Goal: Information Seeking & Learning: Learn about a topic

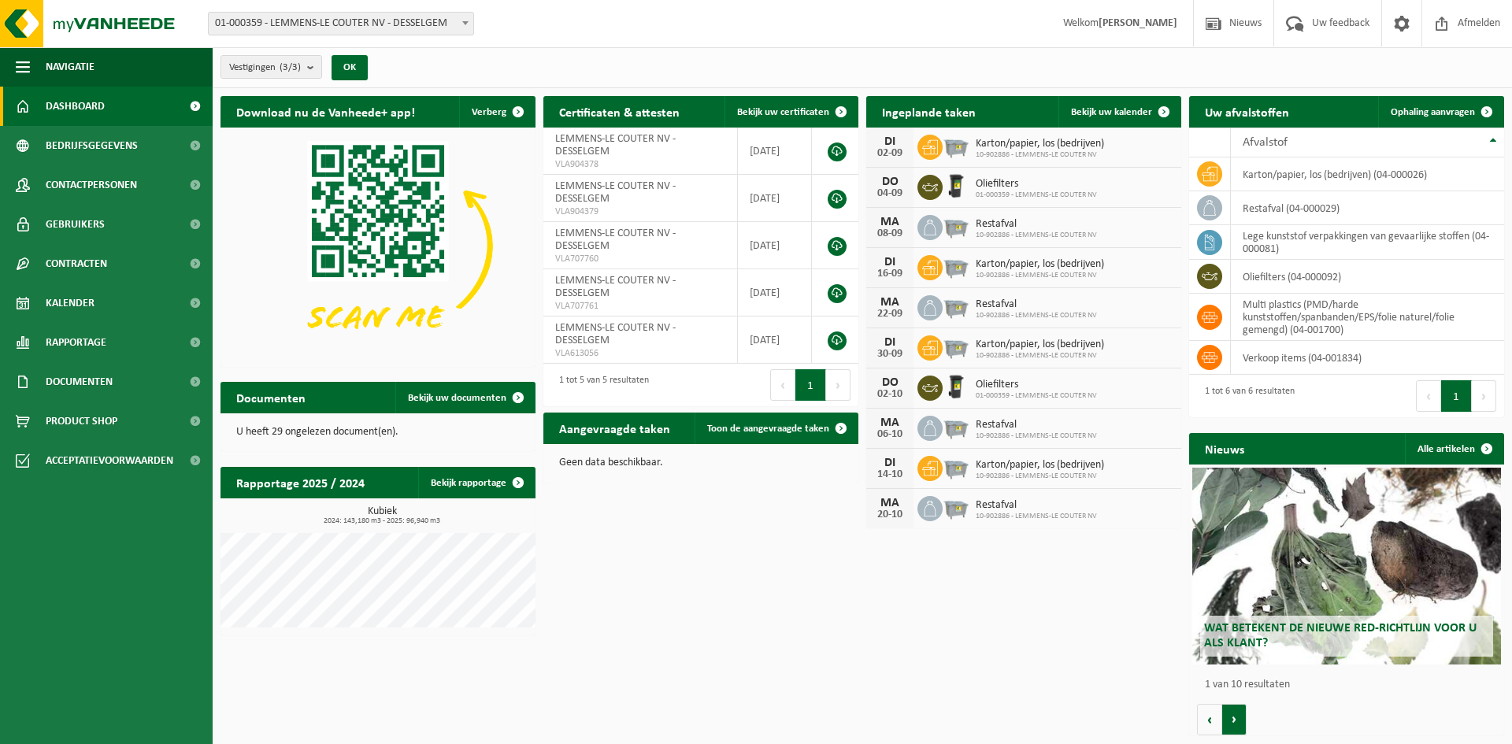
click at [1236, 727] on button "Volgende" at bounding box center [1234, 719] width 24 height 31
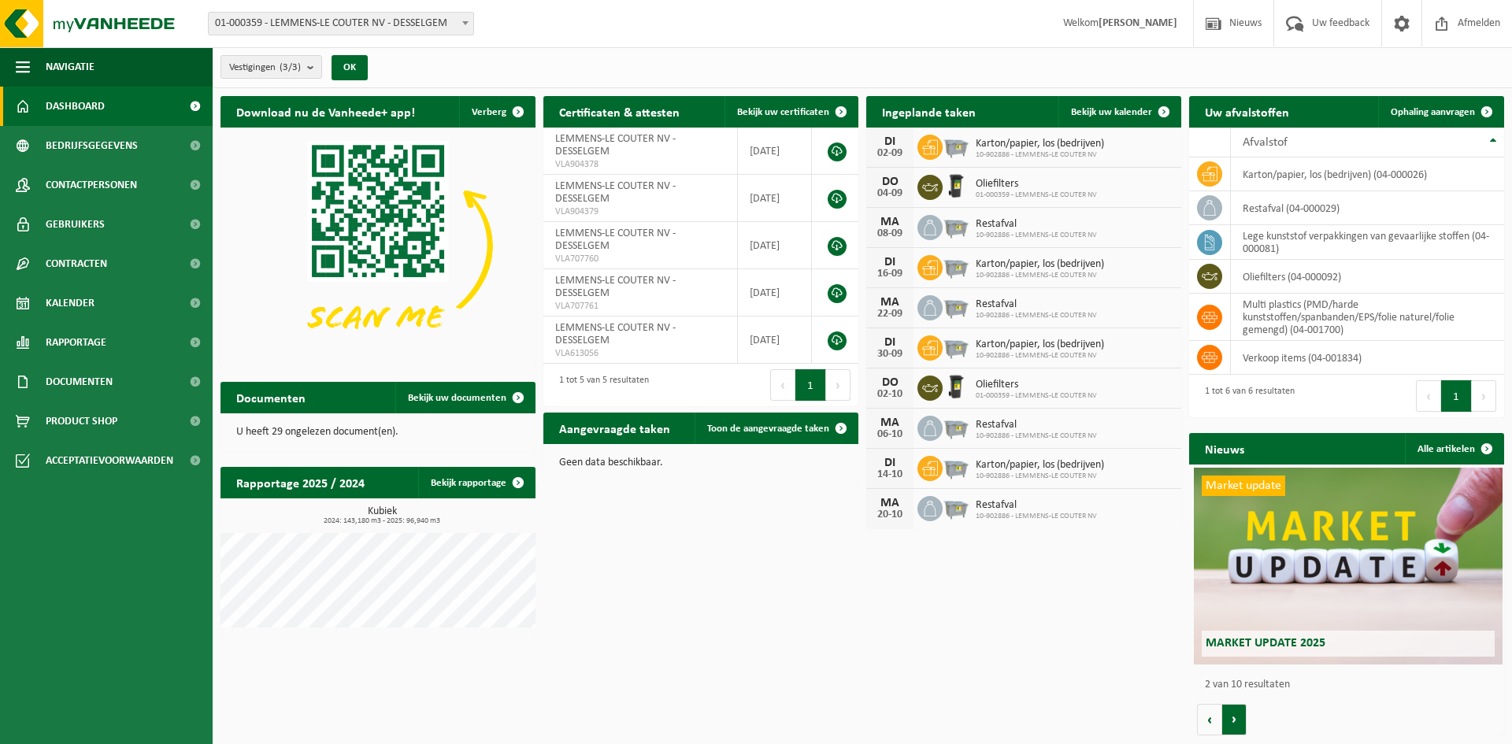
scroll to position [0, 315]
click at [1237, 727] on button "Volgende" at bounding box center [1234, 719] width 24 height 31
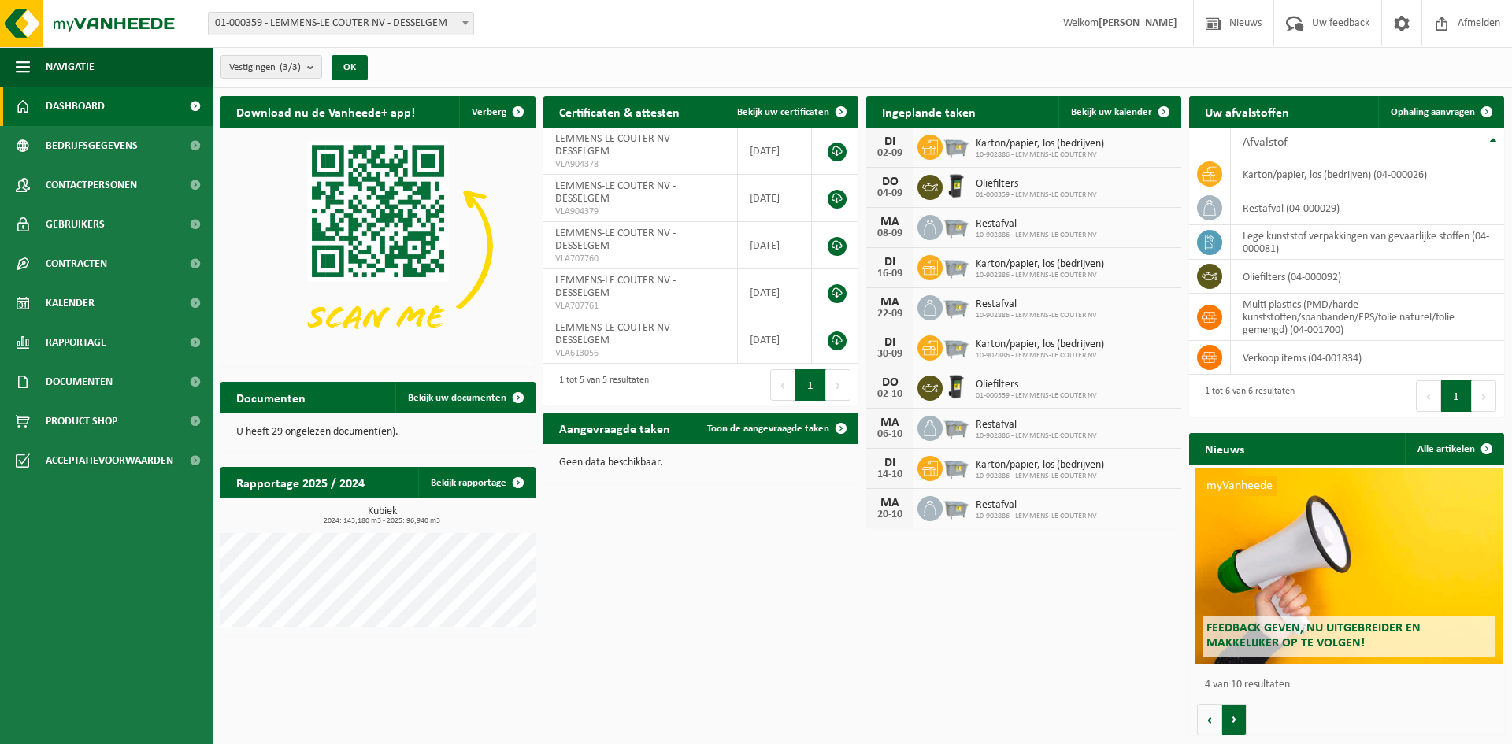
scroll to position [0, 945]
click at [1237, 727] on button "Volgende" at bounding box center [1234, 719] width 24 height 31
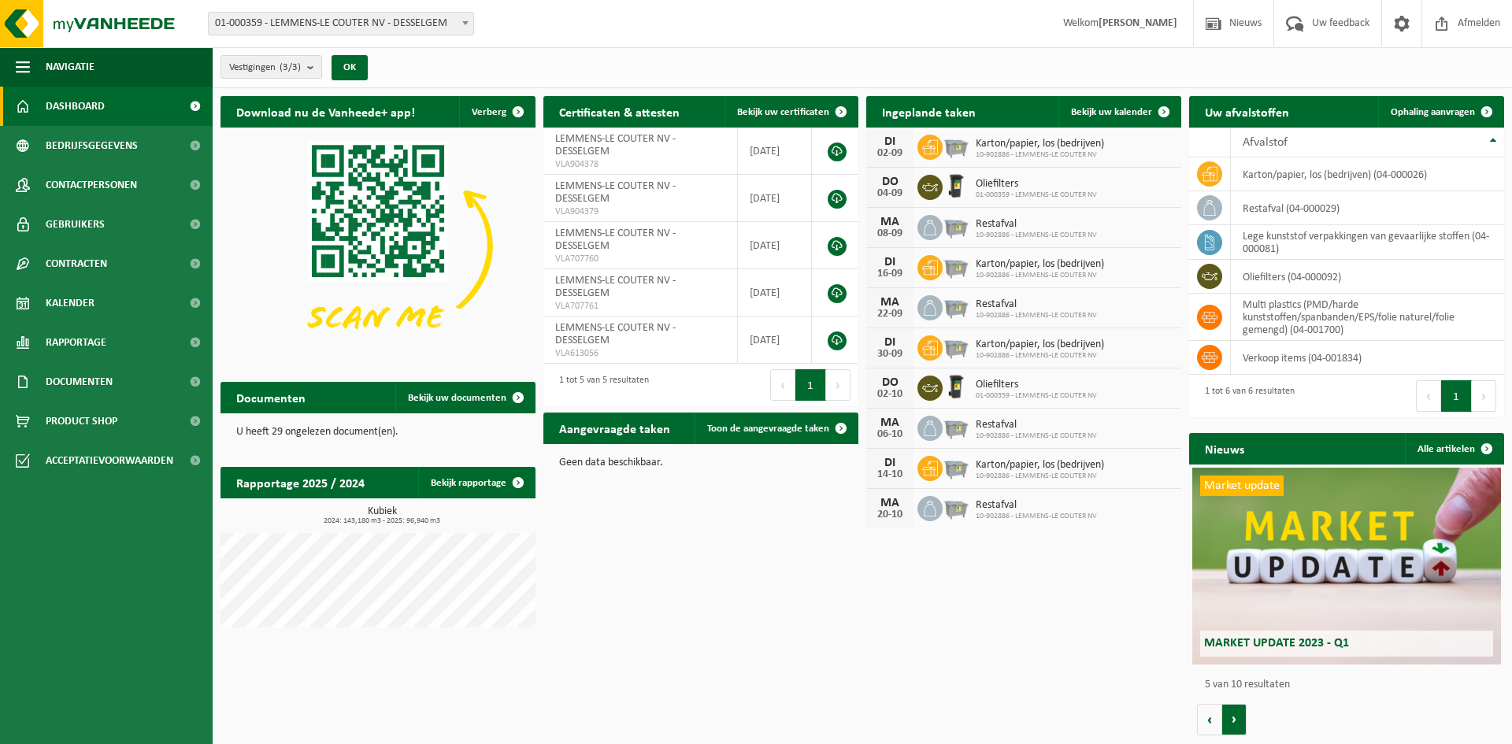
click at [1237, 727] on button "Volgende" at bounding box center [1234, 719] width 24 height 31
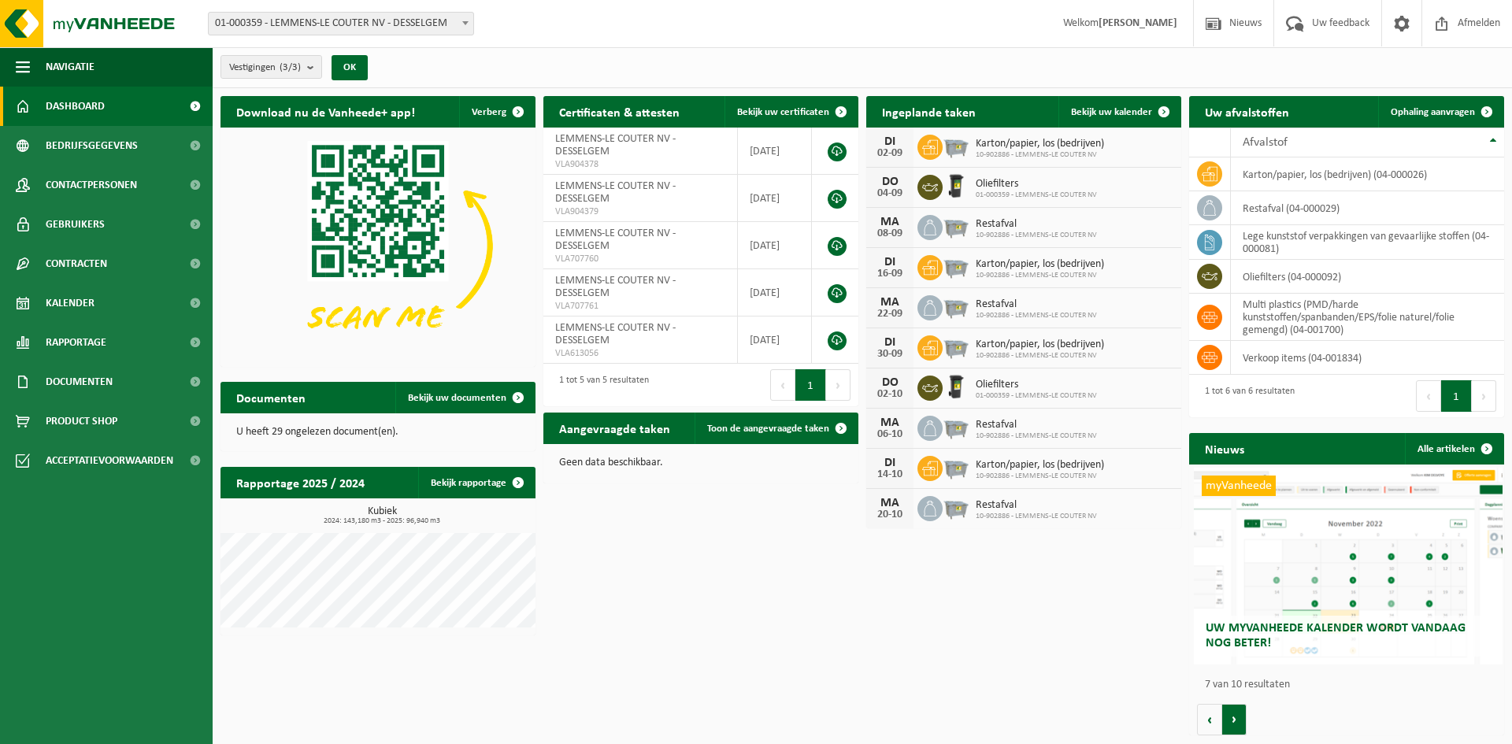
scroll to position [0, 1890]
click at [1237, 727] on button "Volgende" at bounding box center [1234, 719] width 24 height 31
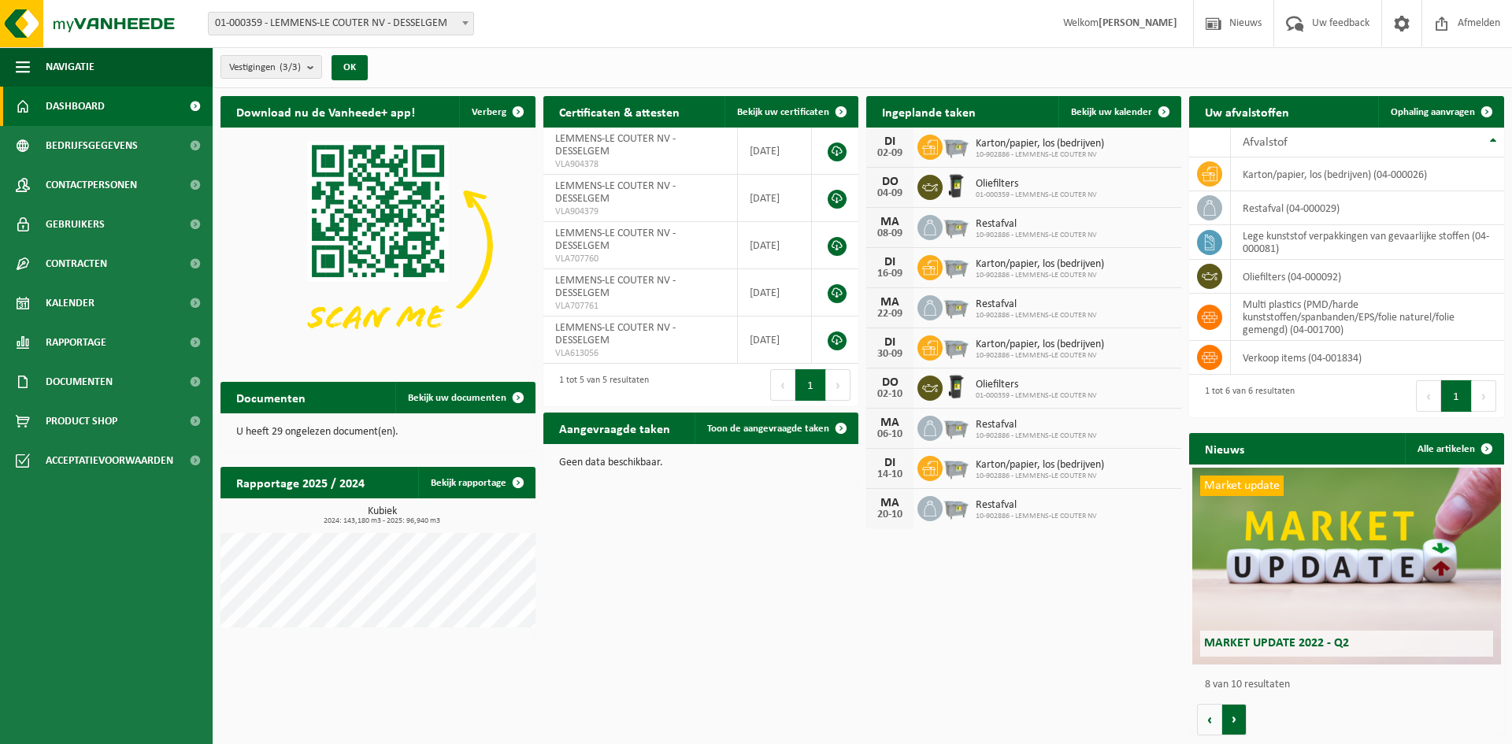
click at [1237, 727] on button "Volgende" at bounding box center [1234, 719] width 24 height 31
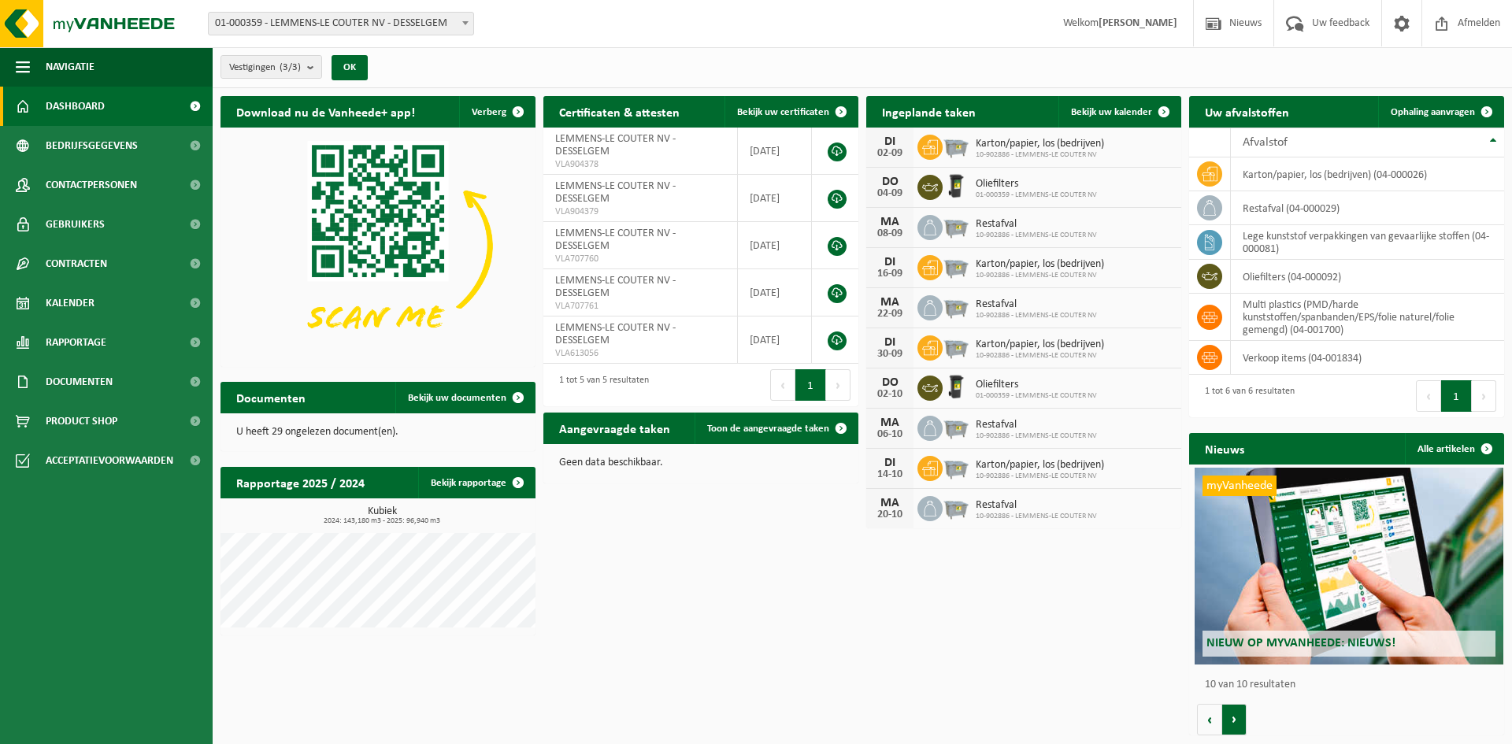
scroll to position [0, 2835]
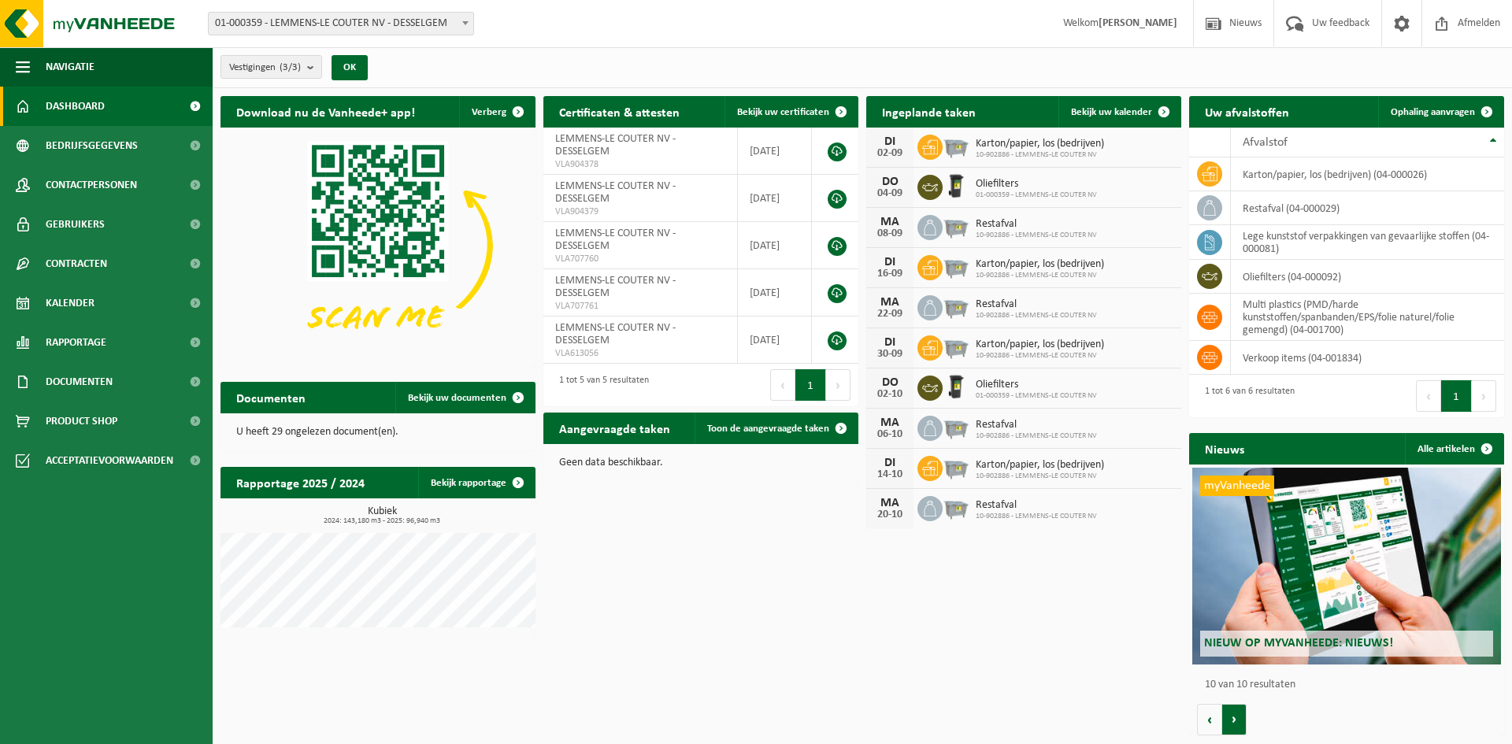
click at [1237, 727] on button "Volgende" at bounding box center [1234, 719] width 24 height 31
click at [1216, 724] on button "Vorige" at bounding box center [1209, 719] width 25 height 31
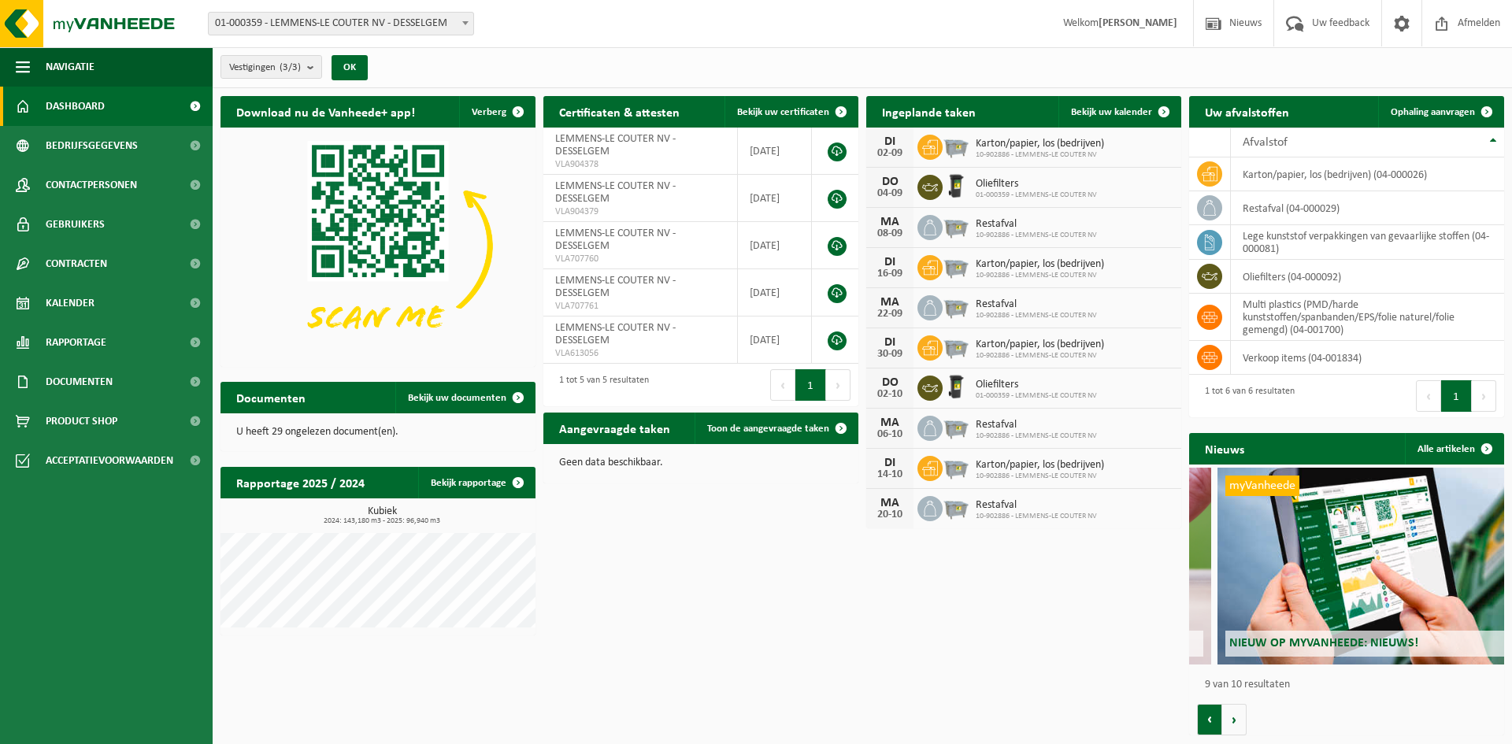
click at [1216, 724] on button "Vorige" at bounding box center [1209, 719] width 25 height 31
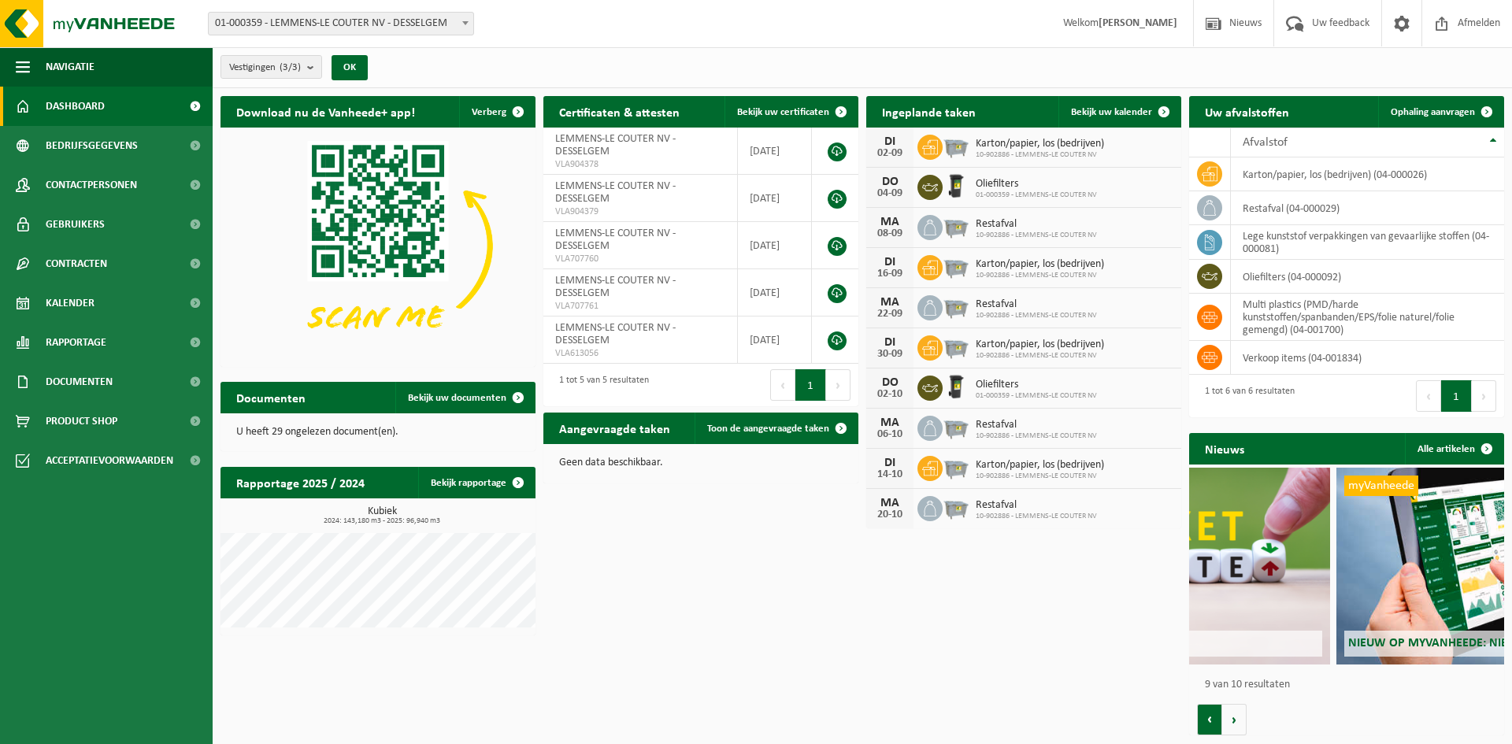
click at [1216, 724] on button "Vorige" at bounding box center [1209, 719] width 25 height 31
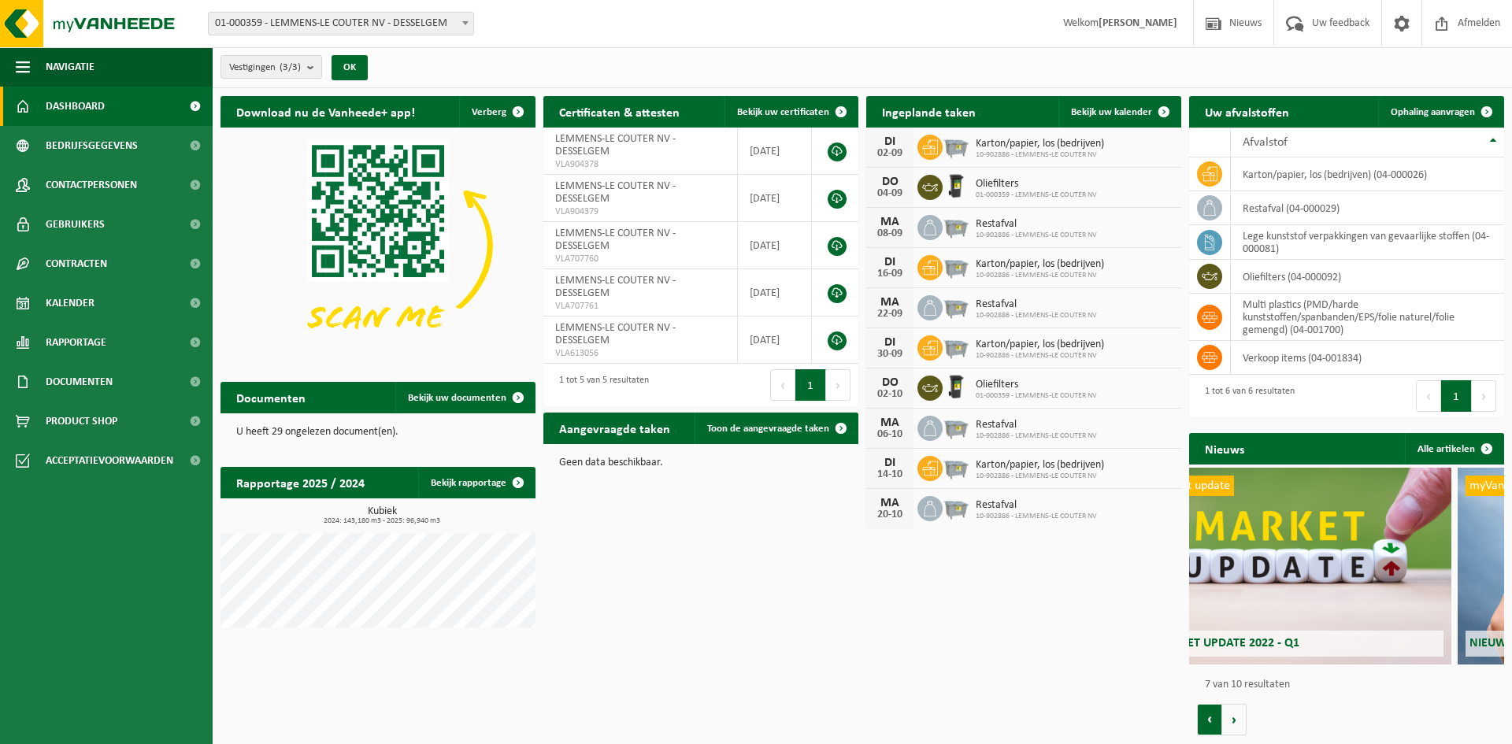
click at [1216, 724] on button "Vorige" at bounding box center [1209, 719] width 25 height 31
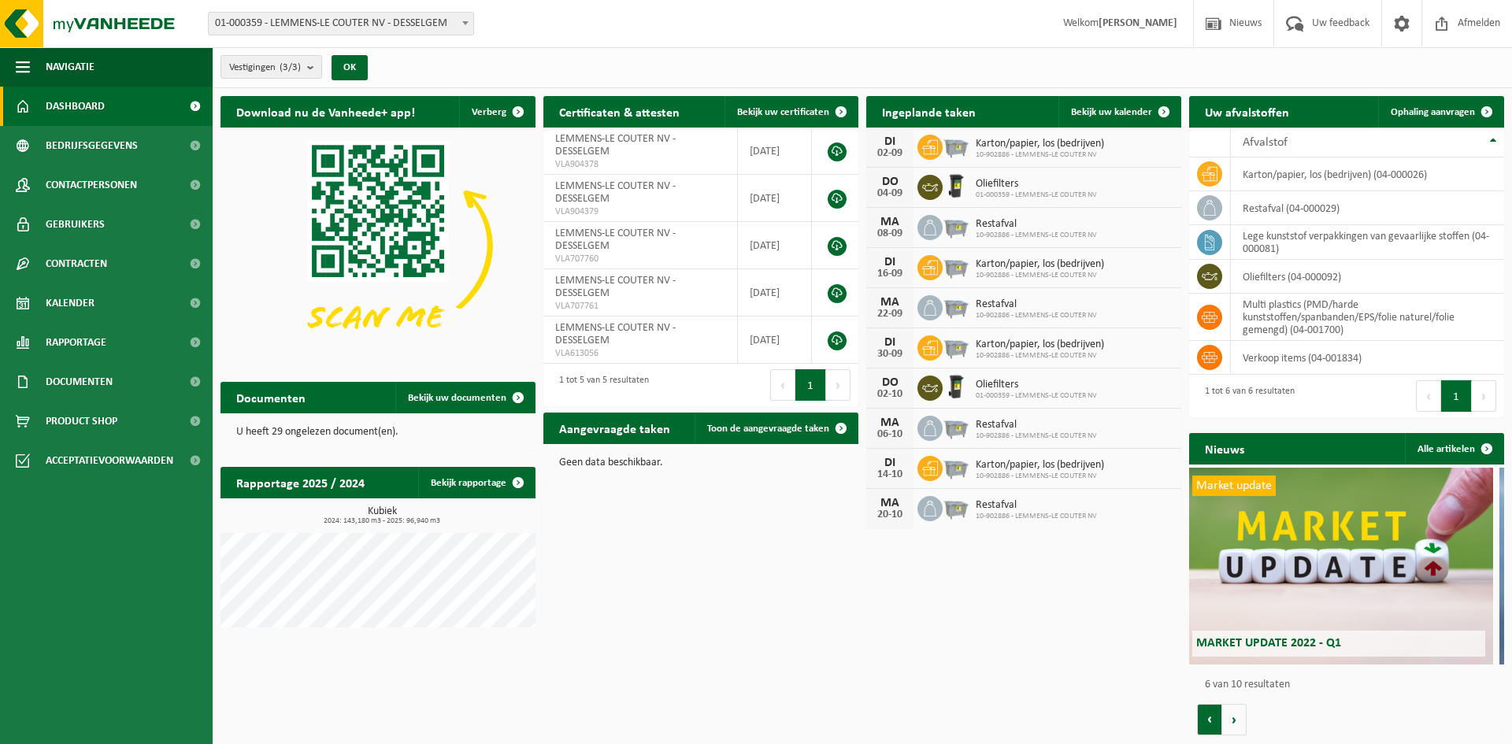
click at [1216, 724] on button "Vorige" at bounding box center [1209, 719] width 25 height 31
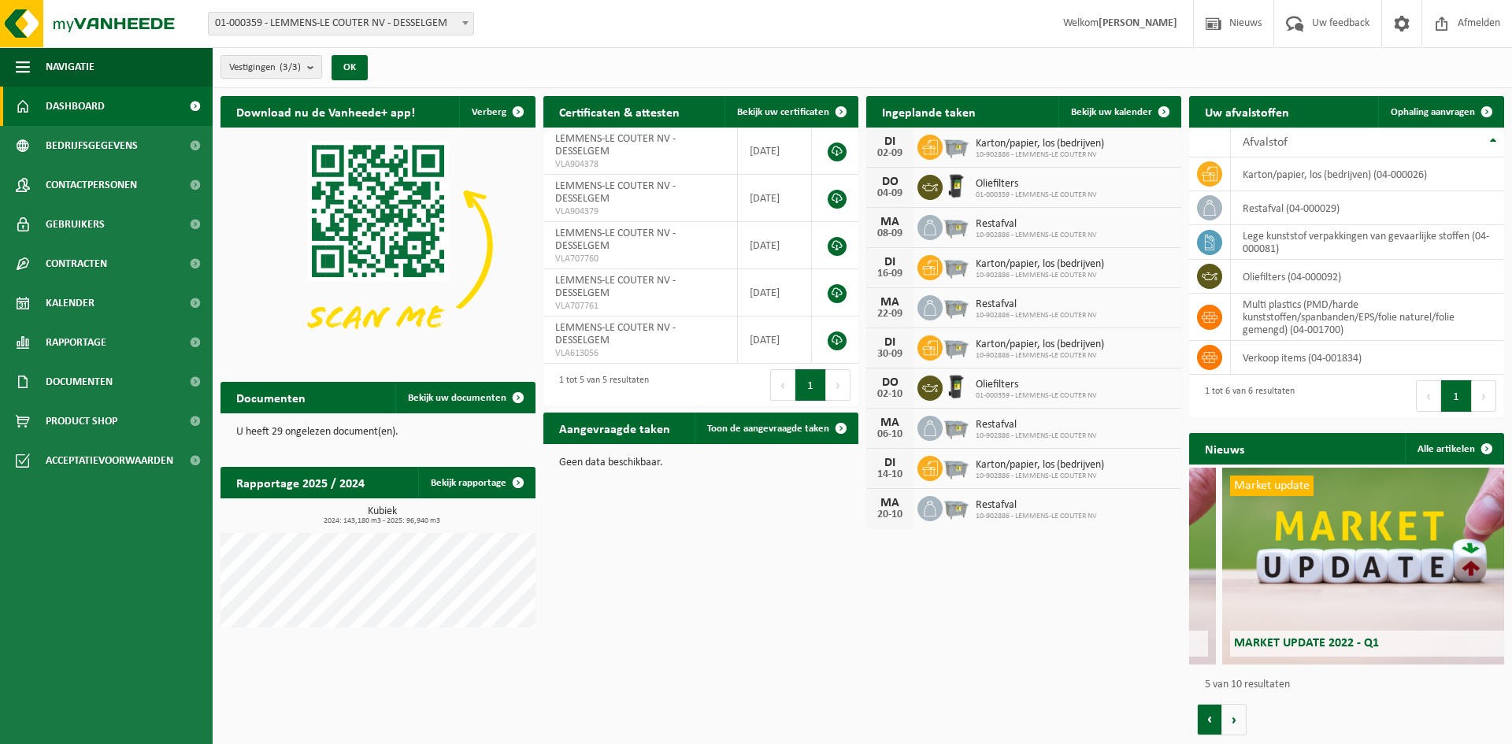
click at [1216, 724] on button "Vorige" at bounding box center [1209, 719] width 25 height 31
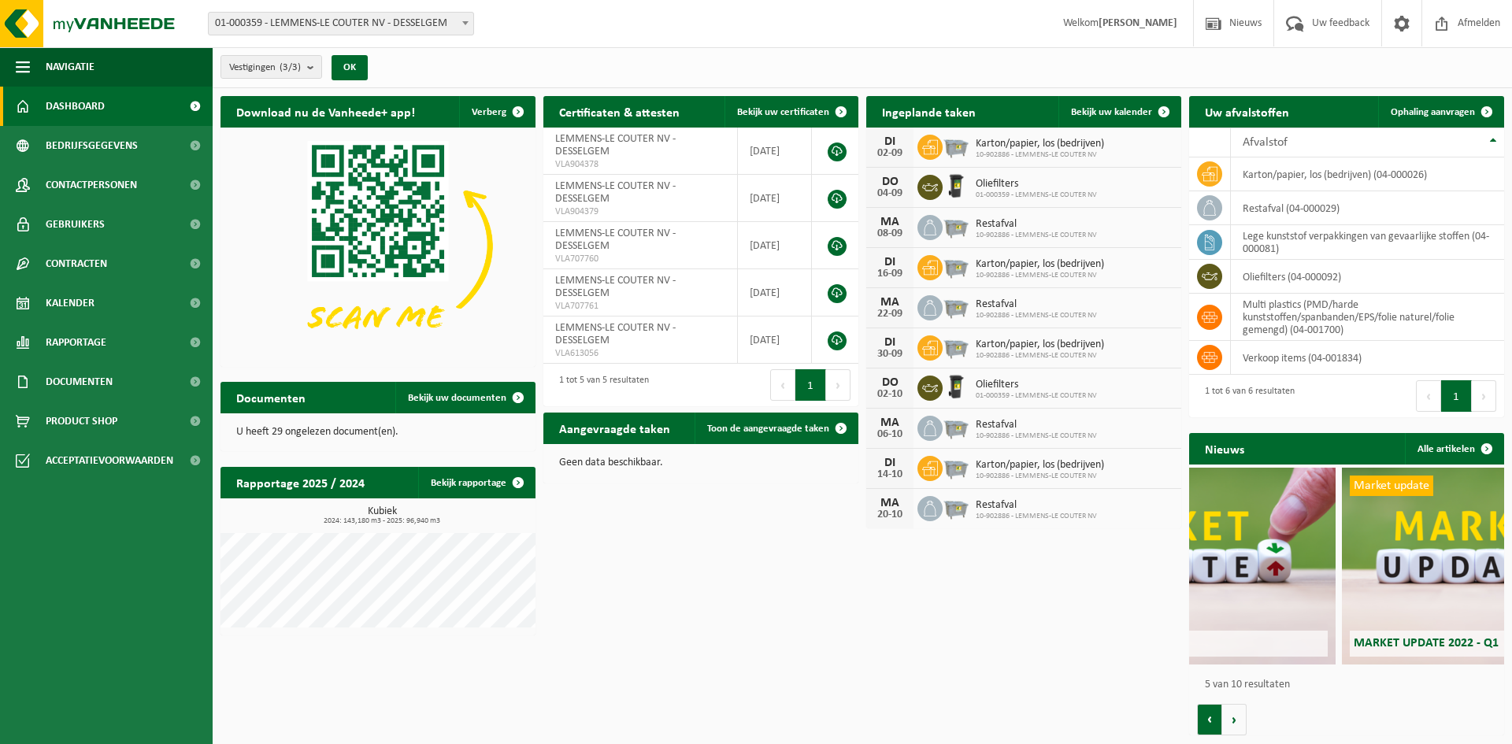
click at [1216, 724] on button "Vorige" at bounding box center [1209, 719] width 25 height 31
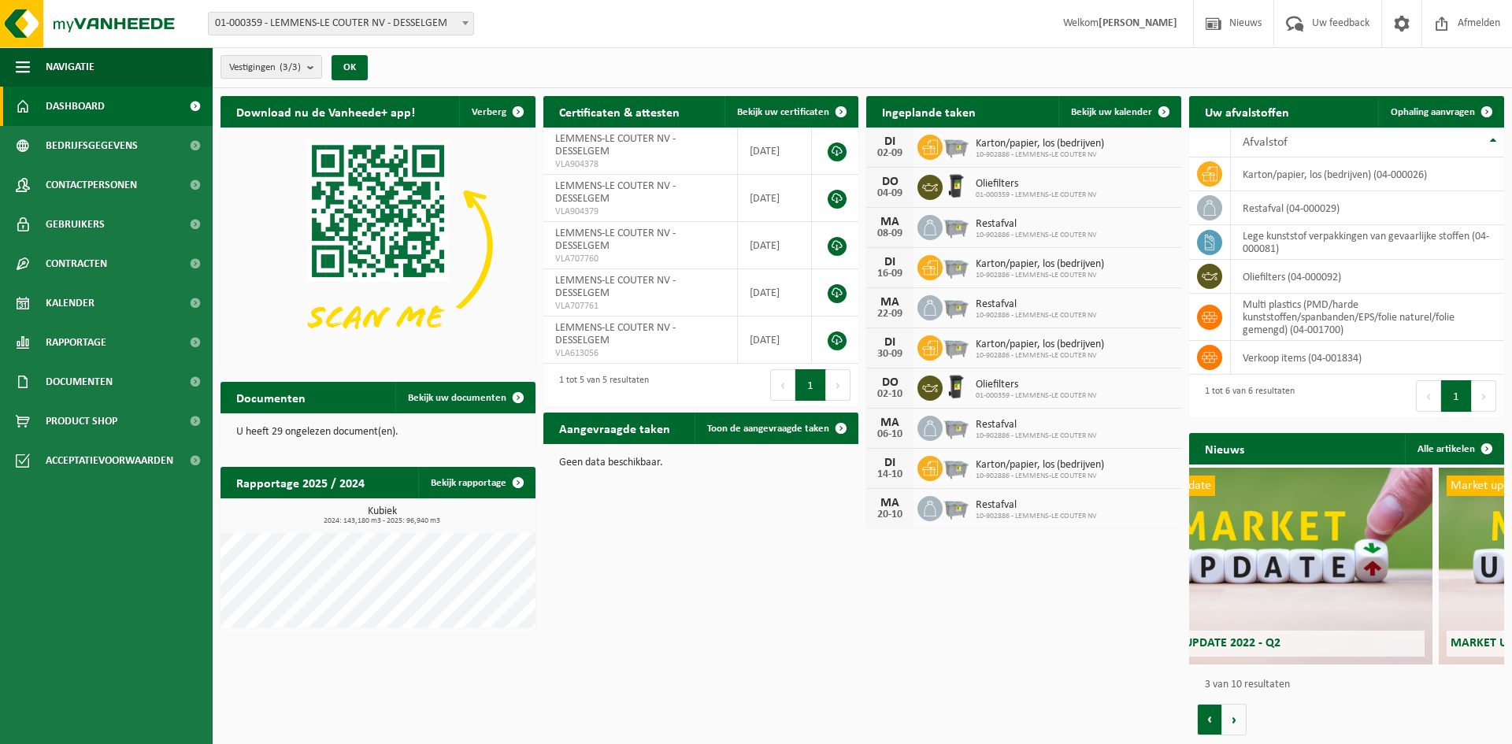
click at [1216, 724] on button "Vorige" at bounding box center [1209, 719] width 25 height 31
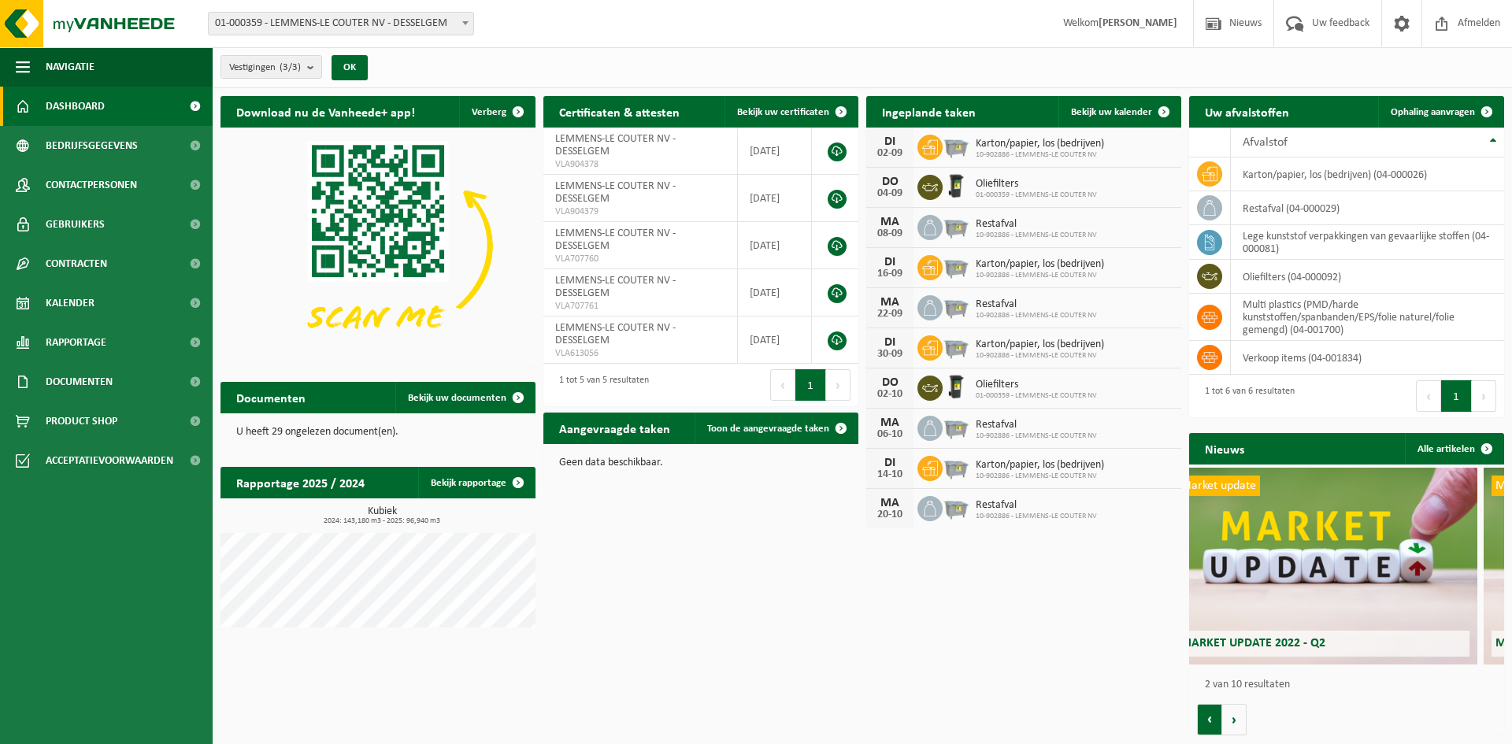
click at [1216, 724] on button "Vorige" at bounding box center [1209, 719] width 25 height 31
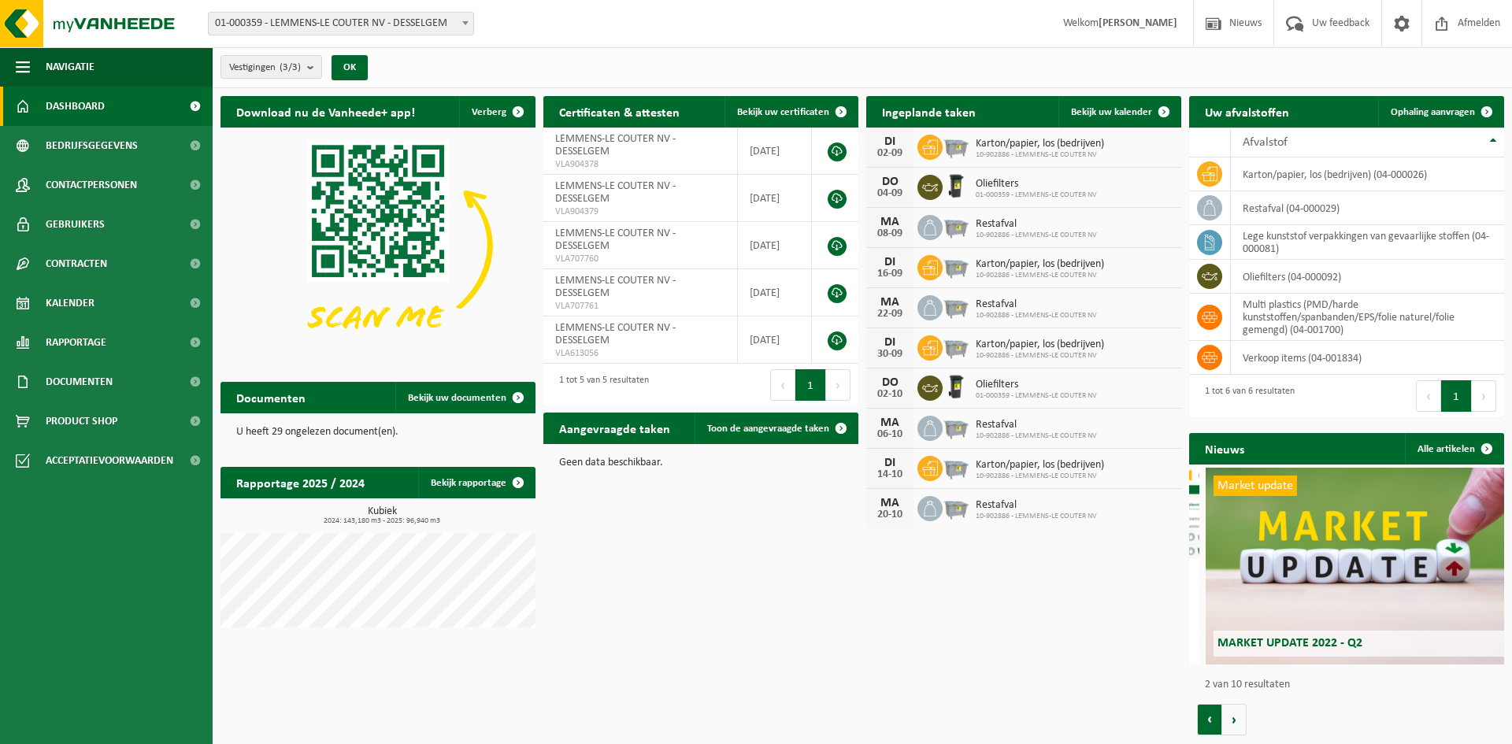
click at [1216, 724] on button "Vorige" at bounding box center [1209, 719] width 25 height 31
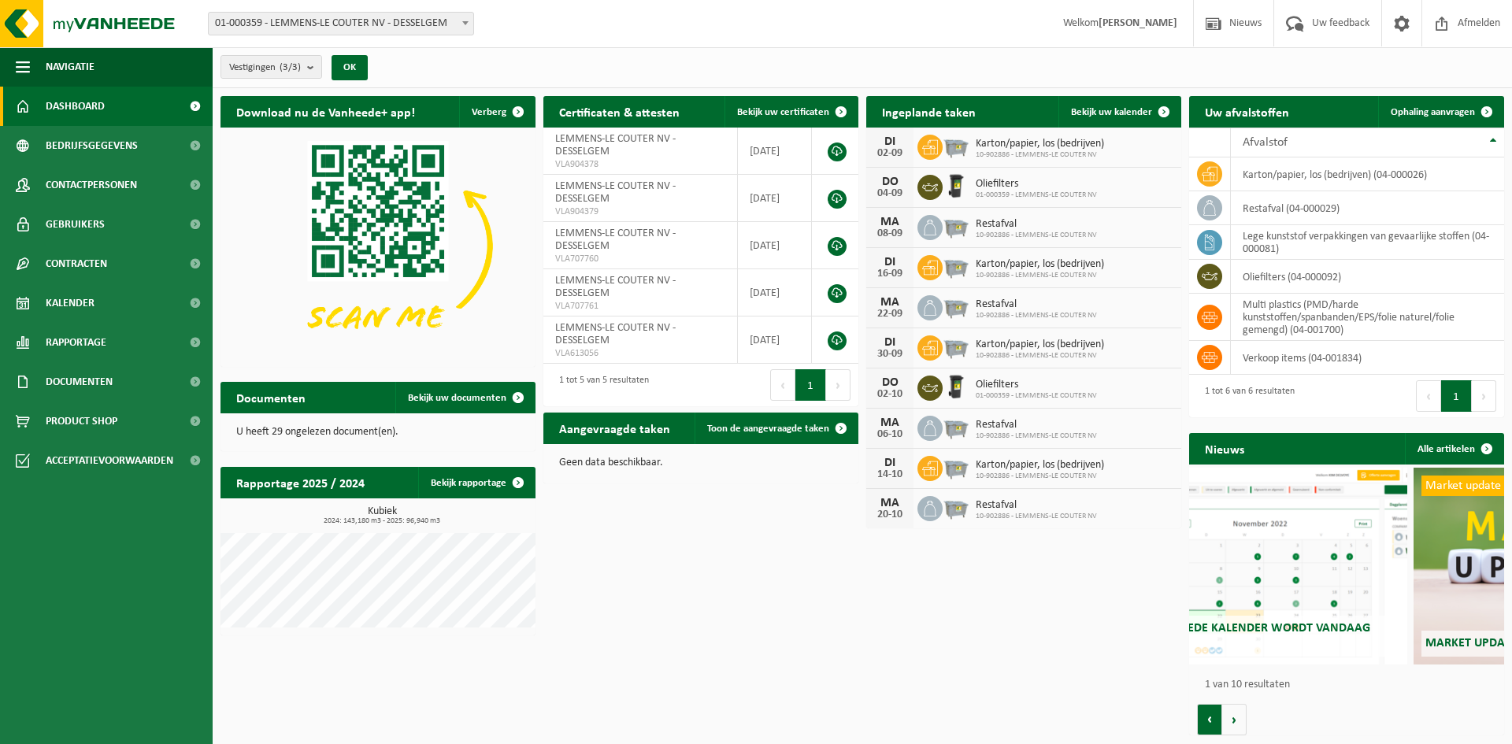
click at [1216, 724] on button "Vorige" at bounding box center [1209, 719] width 25 height 31
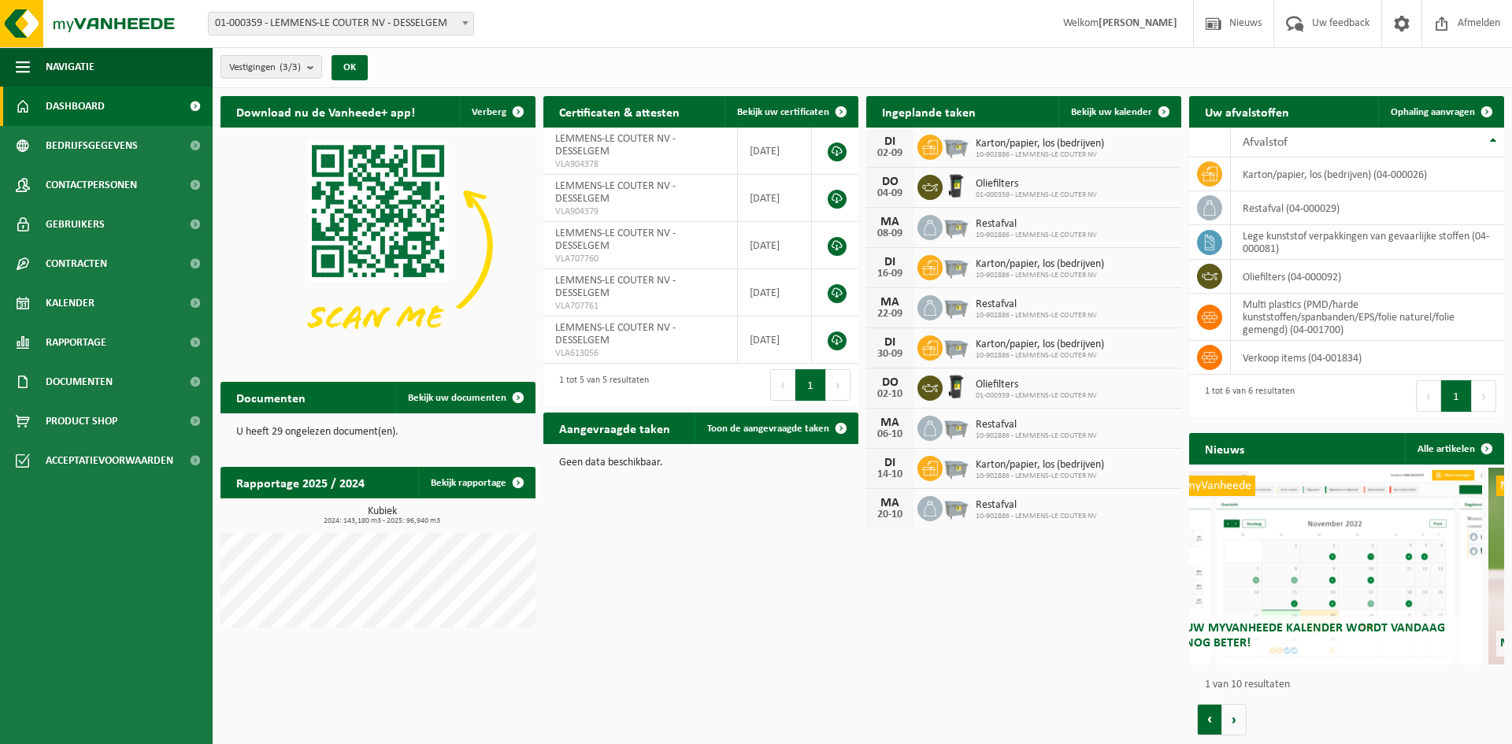
click at [1216, 724] on button "Vorige" at bounding box center [1209, 719] width 25 height 31
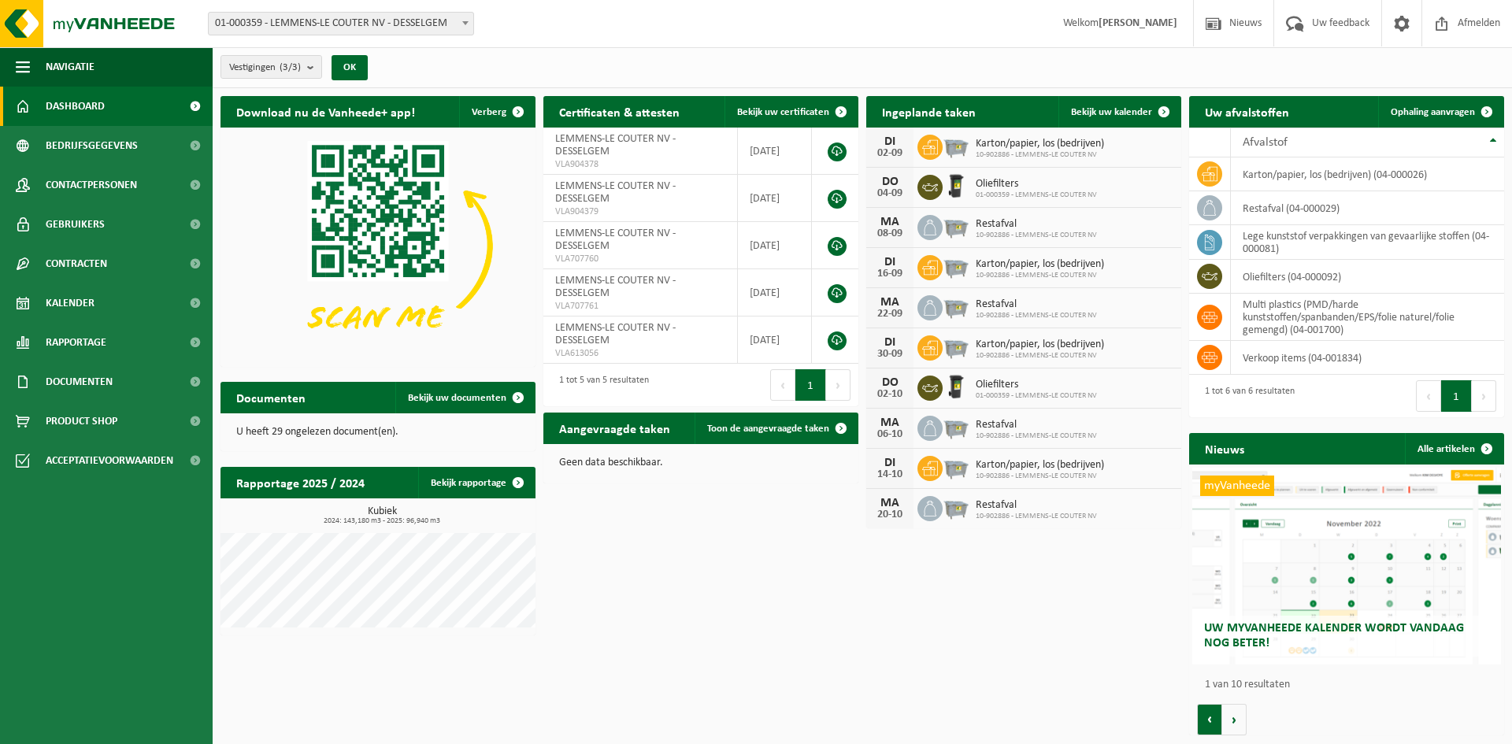
click at [1216, 724] on button "Vorige" at bounding box center [1209, 719] width 25 height 31
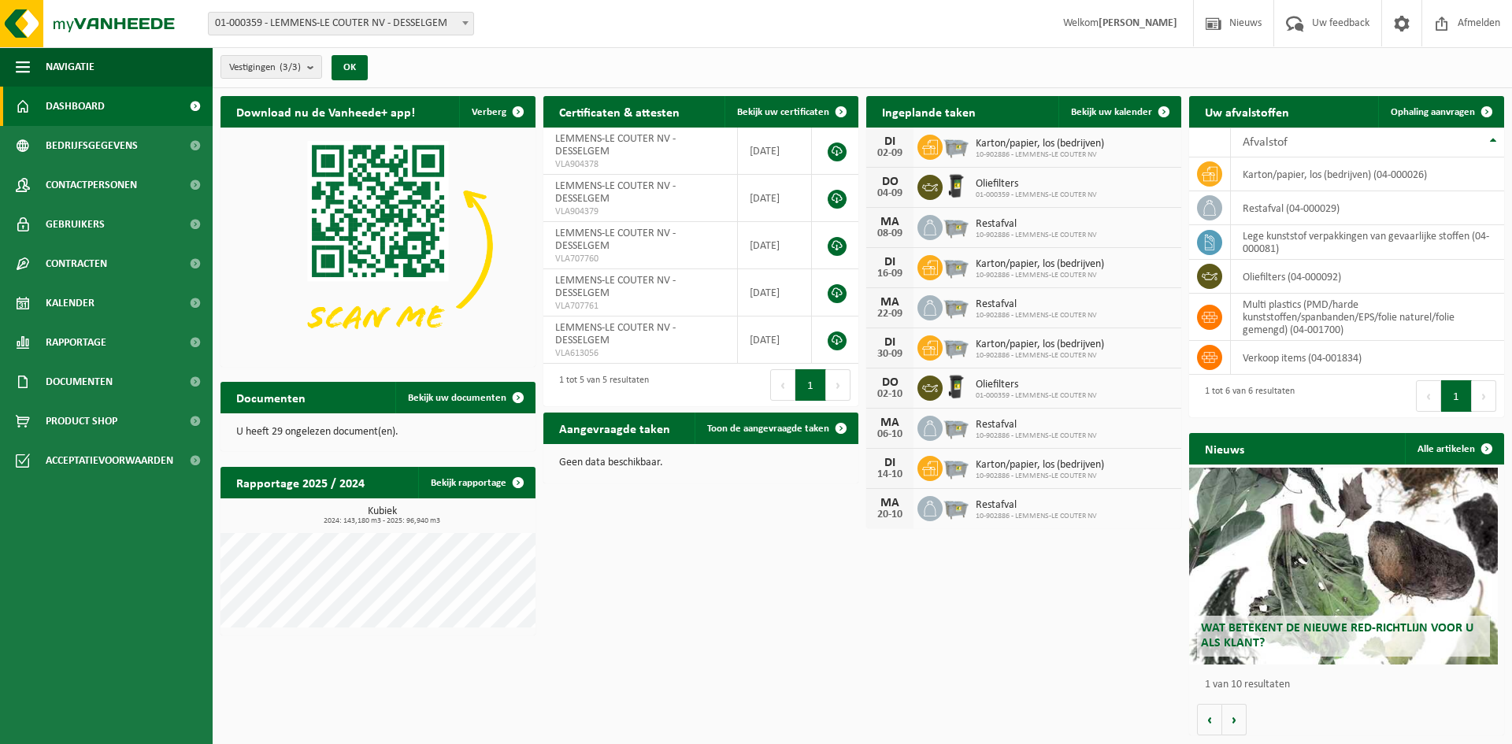
scroll to position [0, 0]
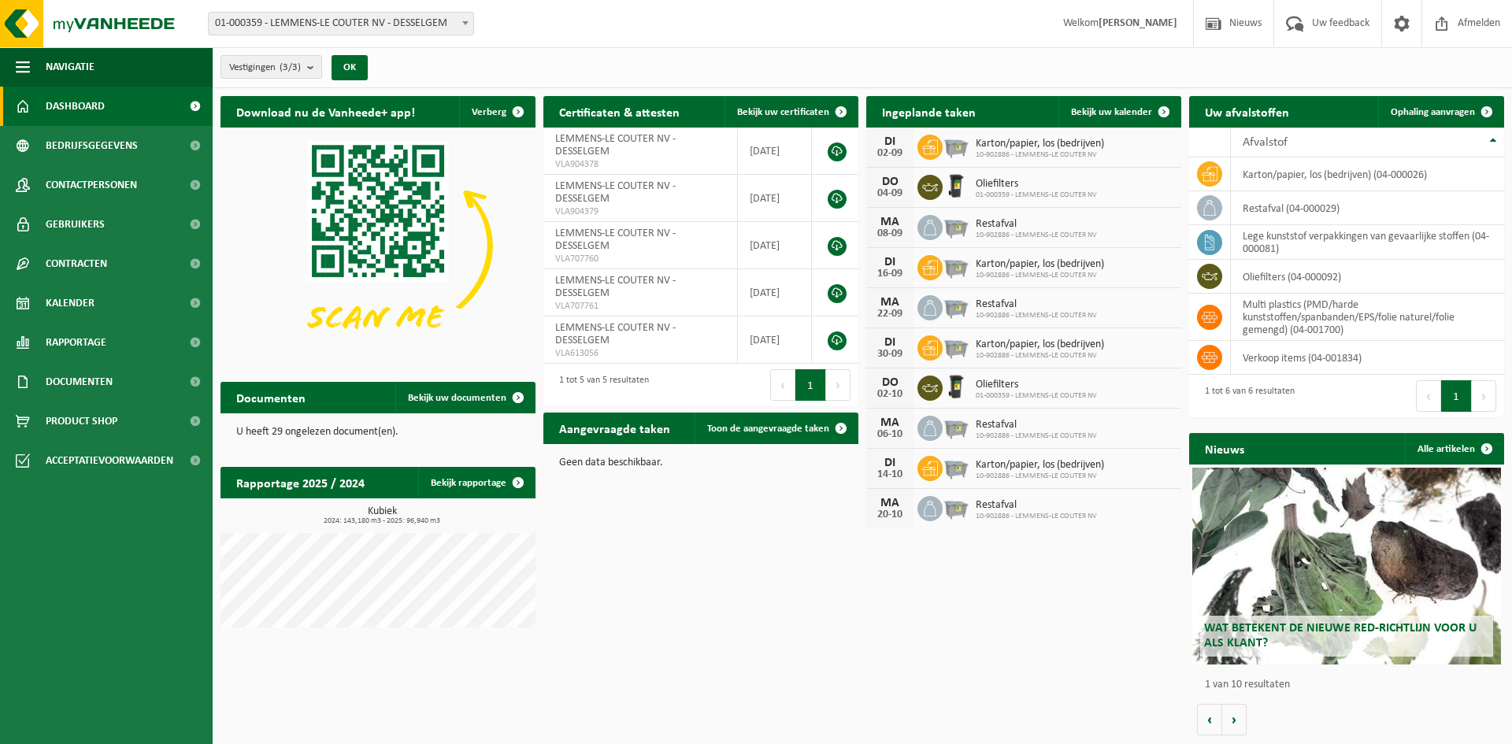
click at [1267, 600] on div "Wat betekent de nieuwe RED-richtlijn voor u als klant?" at bounding box center [1346, 566] width 309 height 197
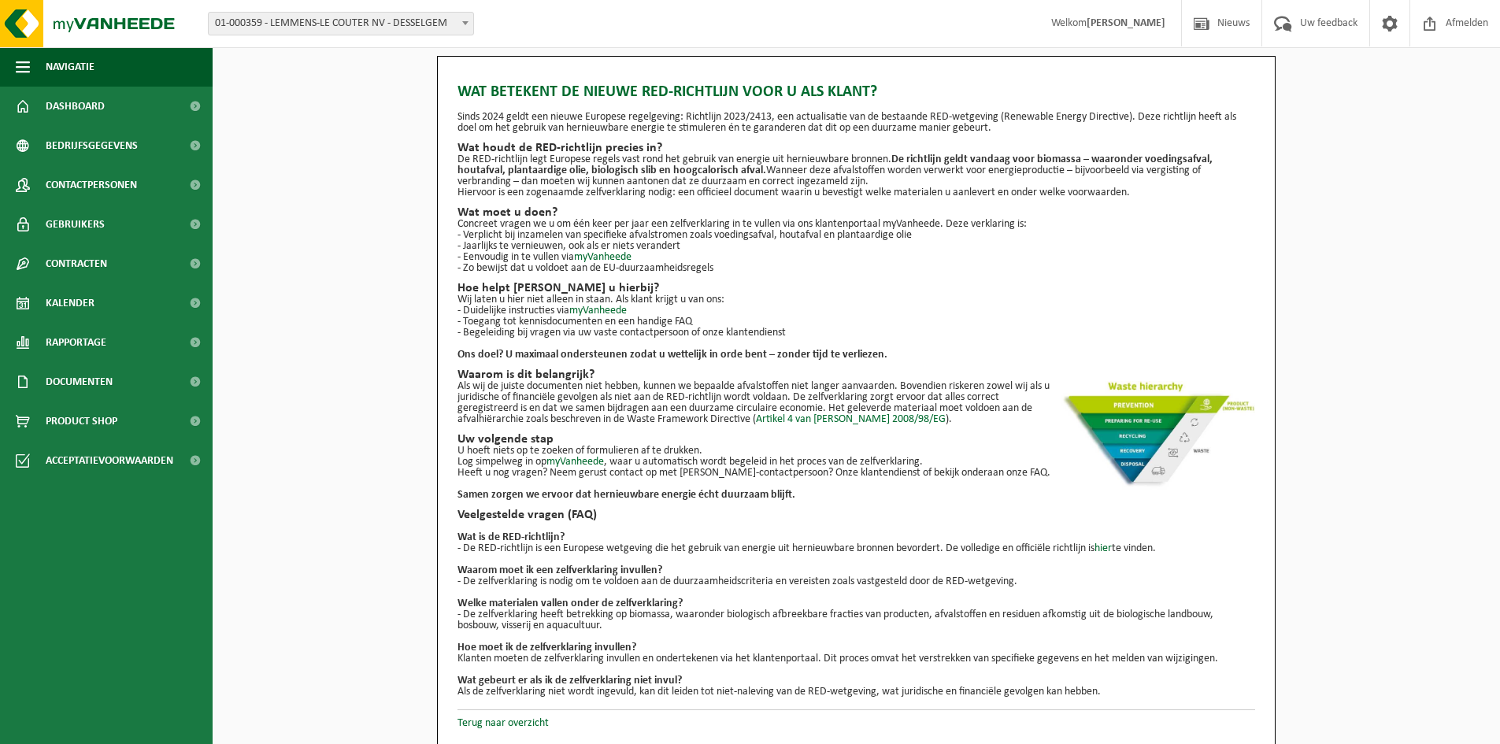
scroll to position [2, 0]
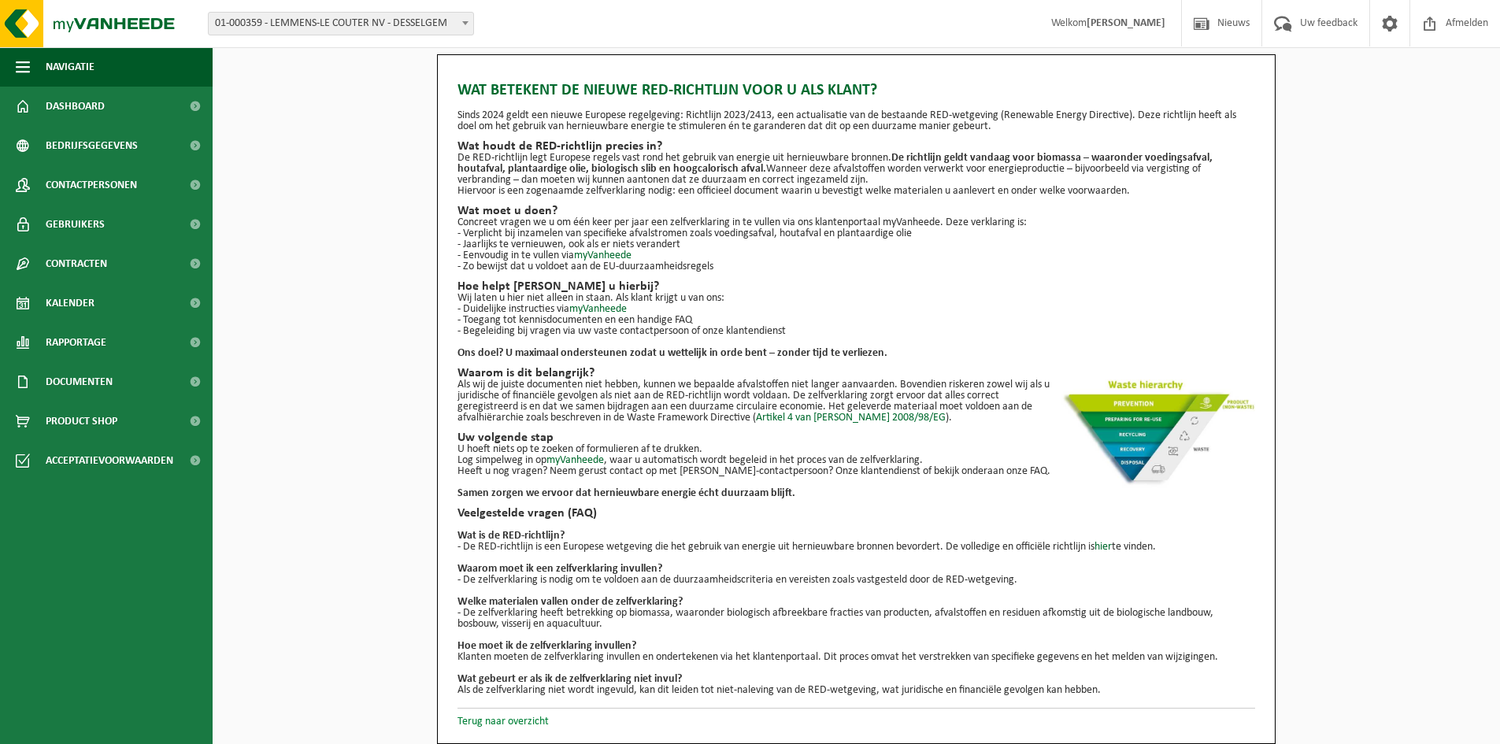
click at [522, 720] on link "Terug naar overzicht" at bounding box center [502, 722] width 91 height 12
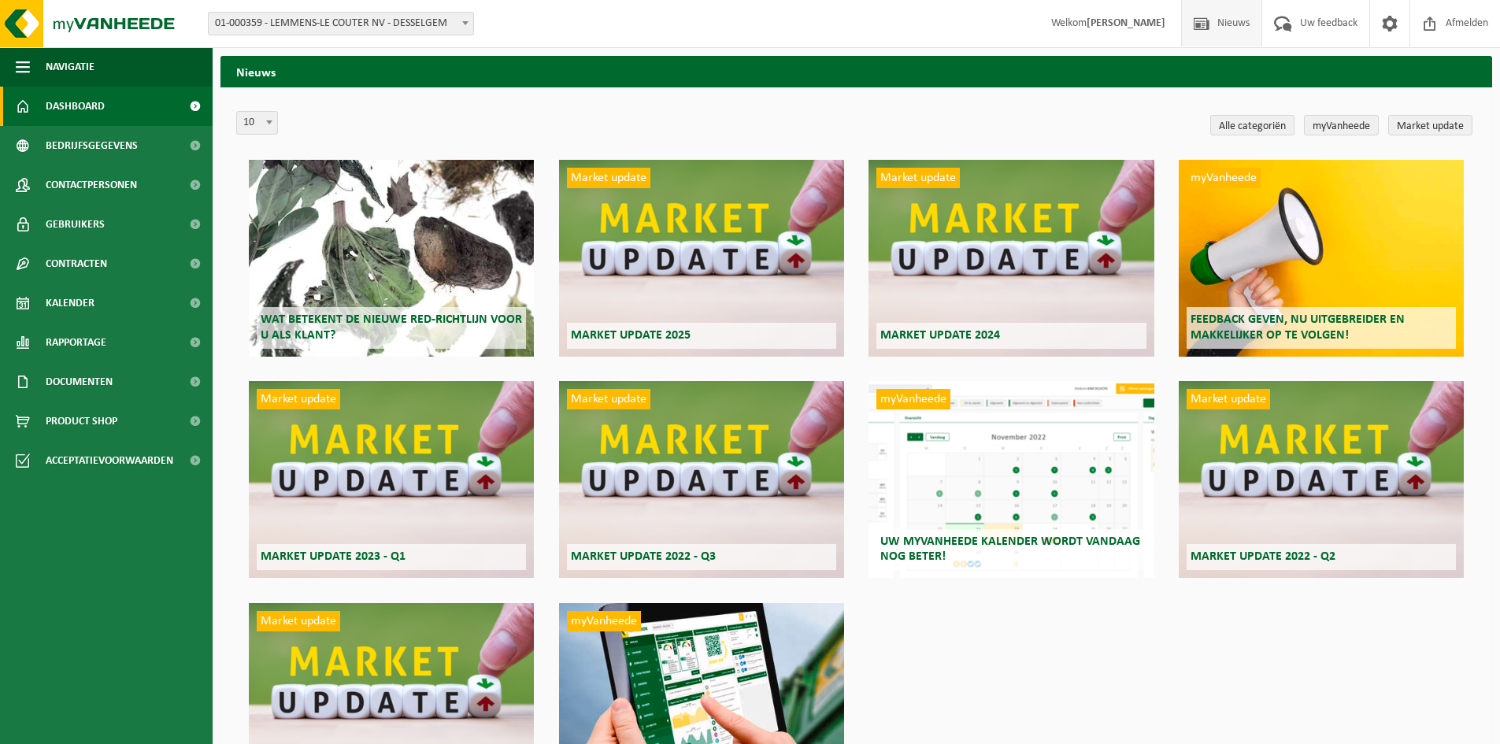
click at [108, 112] on link "Dashboard" at bounding box center [106, 106] width 213 height 39
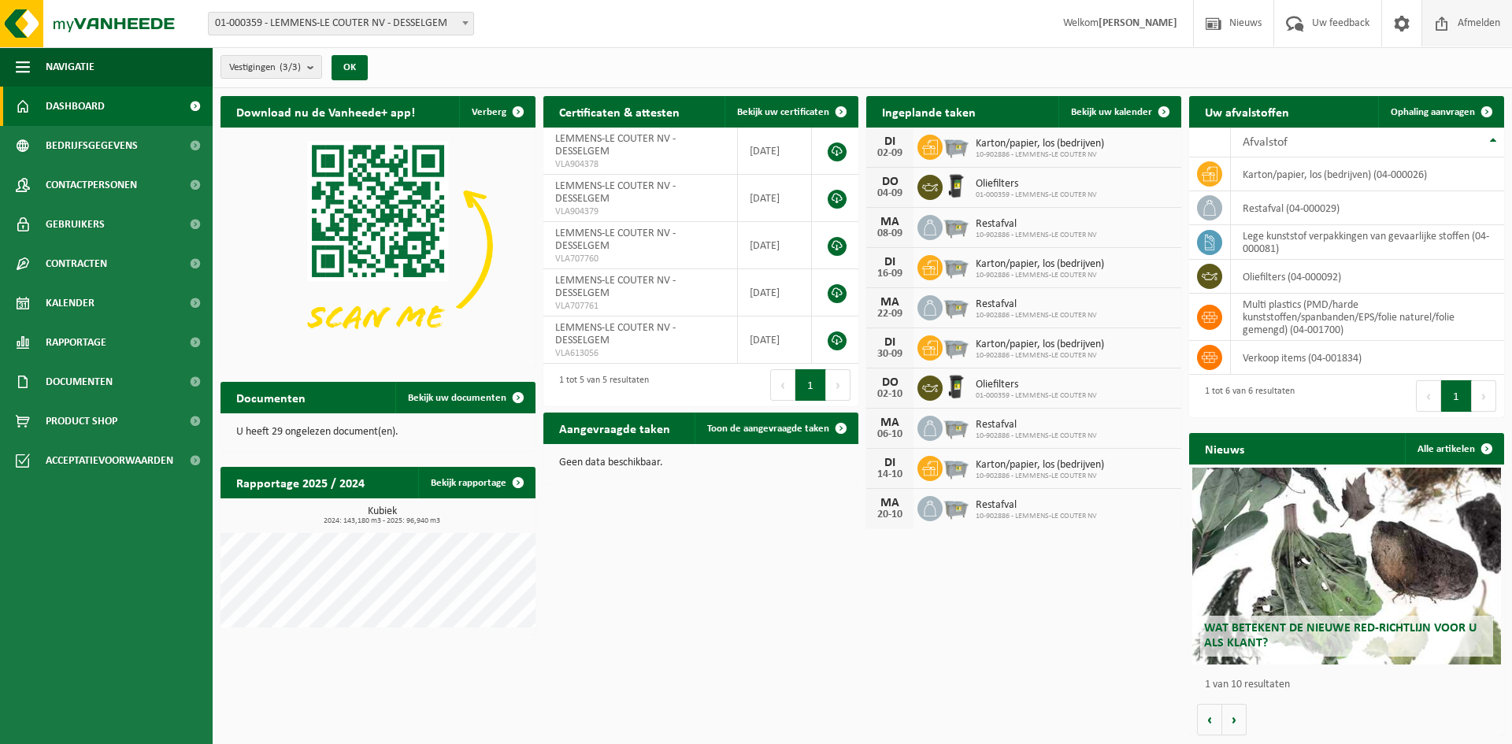
click at [1468, 28] on span "Afmelden" at bounding box center [1478, 23] width 50 height 46
